Goal: Task Accomplishment & Management: Complete application form

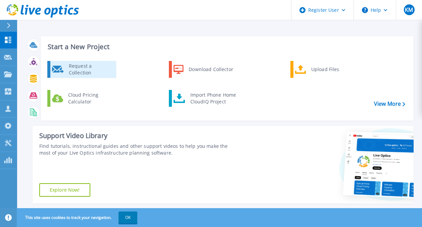
click at [70, 72] on div "Request a Collection" at bounding box center [90, 69] width 49 height 13
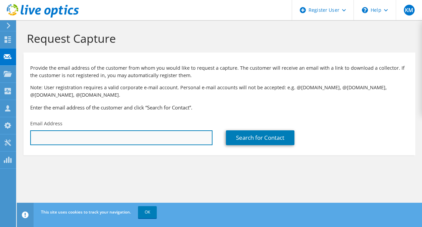
click at [107, 138] on input "text" at bounding box center [121, 137] width 182 height 15
paste input "https://sales.dell.com/salesux/quote/internal/US/EN/3000195081022/1?buid=11&quo…"
type input "https://sales.dell.com/salesux/quote/internal/US/EN/3000195081022/1?buid=11&quo…"
drag, startPoint x: 211, startPoint y: 139, endPoint x: 33, endPoint y: 139, distance: 177.5
click at [33, 139] on input "https://sales.dell.com/salesux/quote/internal/US/EN/3000195081022/1?buid=11&quo…" at bounding box center [121, 137] width 182 height 15
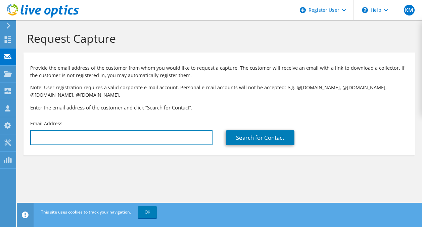
paste input "ALEX.QUACH@CPCROWLEY.COM"
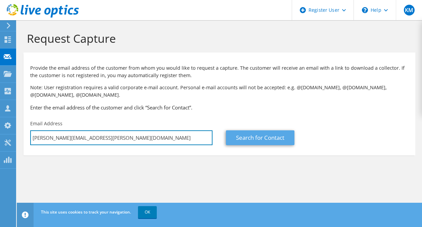
type input "ALEX.QUACH@CPCROWLEY.COM"
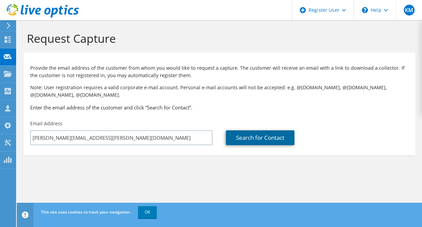
click at [266, 141] on link "Search for Contact" at bounding box center [260, 137] width 69 height 15
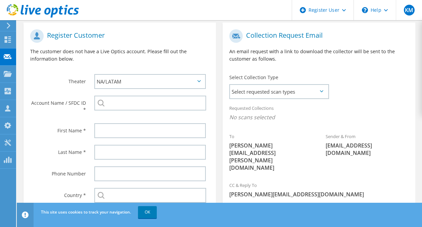
scroll to position [163, 0]
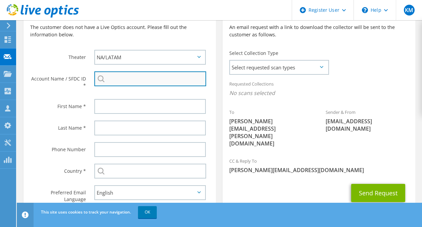
click at [121, 78] on input "search" at bounding box center [150, 78] width 112 height 15
paste input "3037949798"
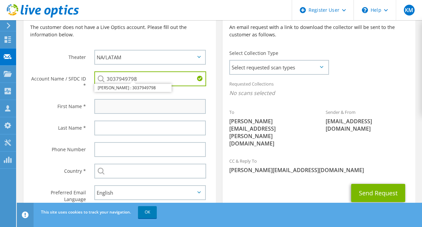
type input "3037949798"
click at [116, 107] on input "text" at bounding box center [150, 106] width 112 height 15
paste input "CHARLES P CROWLEY"
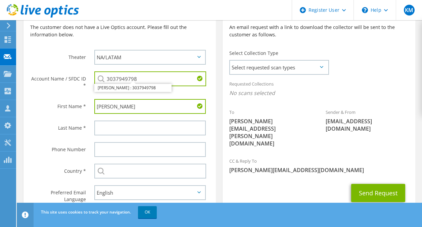
click at [161, 106] on input "CHARLES P CROWLEY" at bounding box center [150, 106] width 112 height 15
drag, startPoint x: 160, startPoint y: 105, endPoint x: 120, endPoint y: 104, distance: 40.0
click at [120, 104] on input "CHARLES P CROWLEY" at bounding box center [150, 106] width 112 height 15
type input "CHARLES"
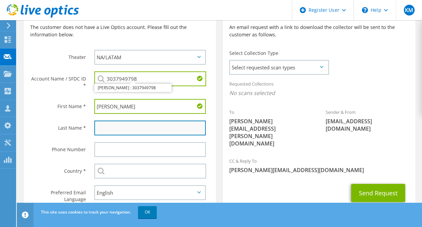
click at [112, 129] on input "text" at bounding box center [150, 127] width 112 height 15
paste input "P CROWLEY"
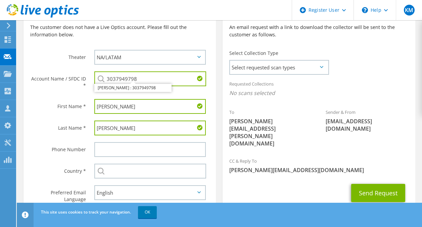
click at [104, 130] on input "P CROWLEY" at bounding box center [150, 127] width 112 height 15
type input "CROWLEY"
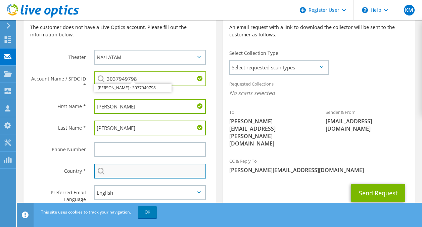
click at [122, 172] on input "text" at bounding box center [150, 170] width 112 height 15
type input "[GEOGRAPHIC_DATA]"
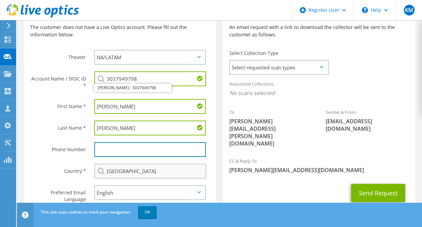
type input "5126299922"
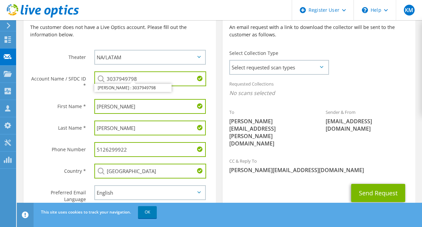
drag, startPoint x: 147, startPoint y: 152, endPoint x: 65, endPoint y: 136, distance: 83.6
click at [65, 136] on section "Register Customer The customer does not have a Live Optics account. Please fill…" at bounding box center [120, 108] width 193 height 221
click at [76, 55] on label "Theater" at bounding box center [58, 55] width 56 height 11
click at [207, 32] on p "The customer does not have a Live Optics account. Please fill out the informati…" at bounding box center [119, 31] width 179 height 15
click at [273, 63] on span "Select requested scan types" at bounding box center [279, 66] width 98 height 13
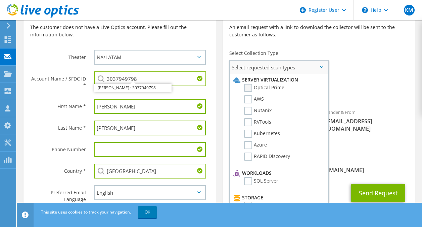
click at [274, 87] on label "Optical Prime" at bounding box center [264, 88] width 40 height 8
click at [0, 0] on input "Optical Prime" at bounding box center [0, 0] width 0 height 0
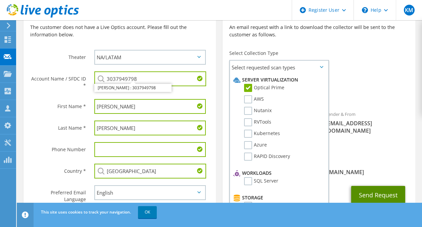
click at [363, 186] on button "Send Request" at bounding box center [379, 195] width 54 height 18
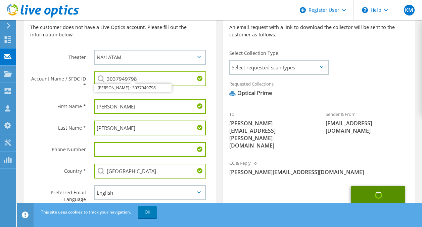
scroll to position [191, 0]
